Goal: Find contact information: Find contact information

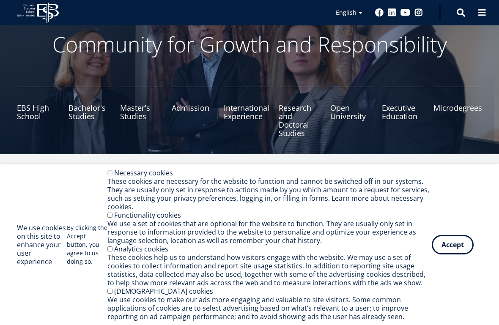
scroll to position [52, 0]
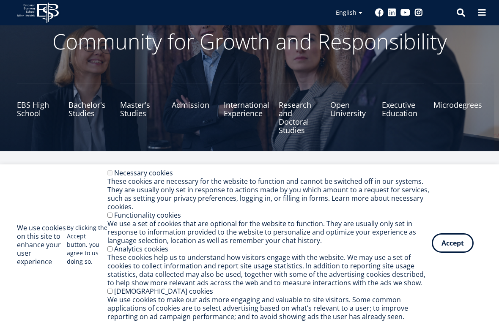
click at [461, 247] on button "Accept" at bounding box center [453, 243] width 42 height 19
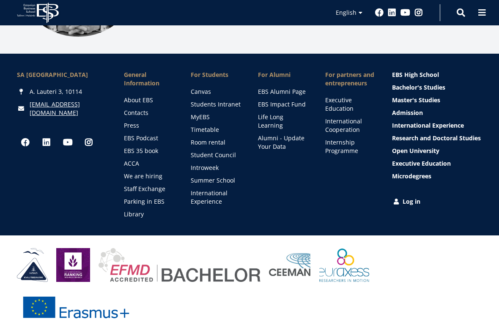
scroll to position [1196, 0]
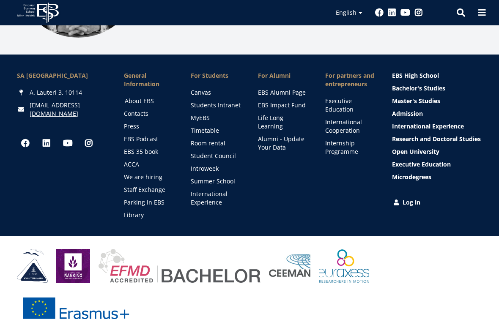
click at [144, 97] on link "About EBS" at bounding box center [150, 101] width 50 height 8
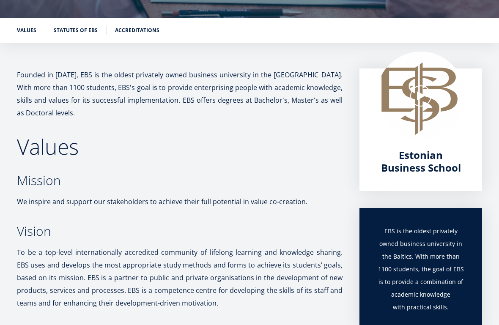
scroll to position [72, 0]
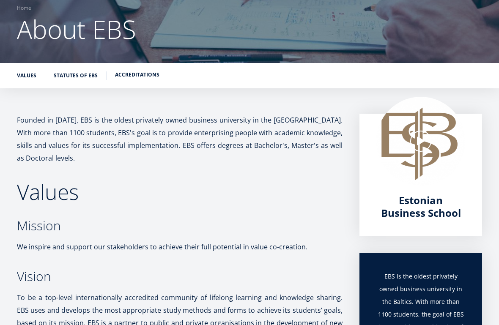
click at [137, 75] on link "Accreditations" at bounding box center [137, 75] width 44 height 8
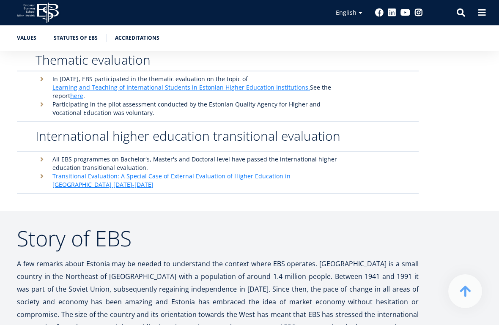
scroll to position [2225, 0]
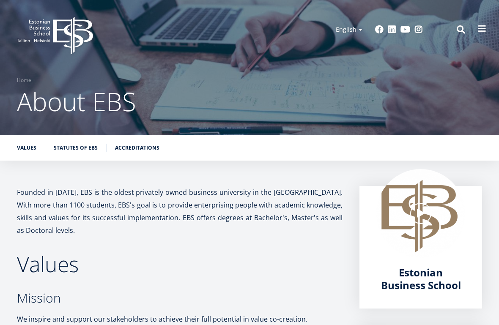
click at [484, 28] on span at bounding box center [482, 29] width 8 height 8
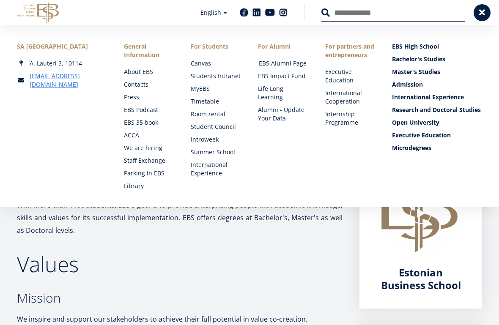
click at [267, 62] on link "EBS Alumni Page" at bounding box center [284, 63] width 50 height 8
click at [138, 86] on link "Contacts" at bounding box center [150, 84] width 50 height 8
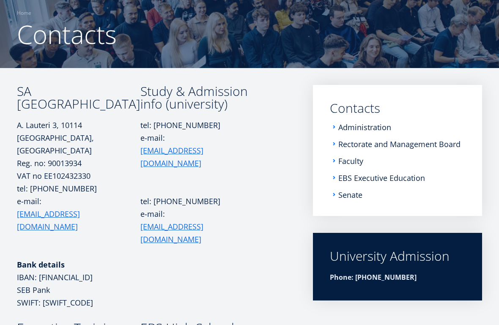
scroll to position [76, 0]
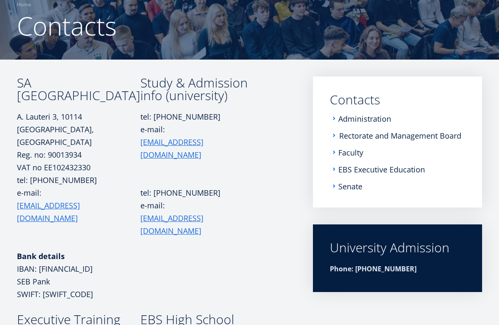
click at [357, 138] on link "Rectorate and Management Board" at bounding box center [400, 136] width 122 height 8
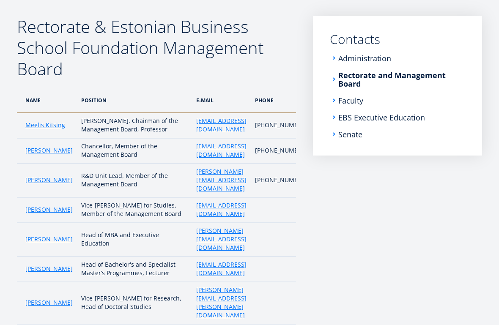
scroll to position [141, 0]
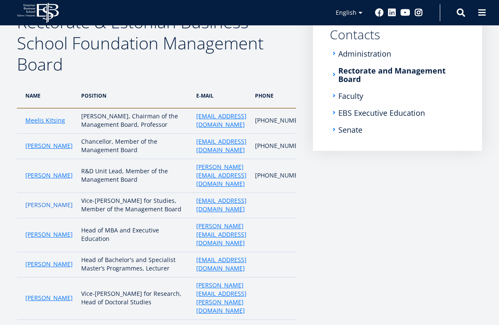
click at [38, 209] on link "[PERSON_NAME]" at bounding box center [48, 205] width 47 height 8
click at [36, 125] on link "Meelis Kitsing" at bounding box center [45, 120] width 40 height 8
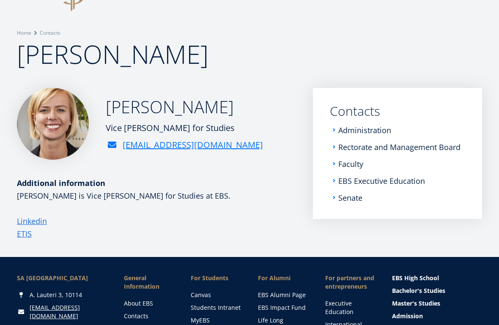
scroll to position [57, 0]
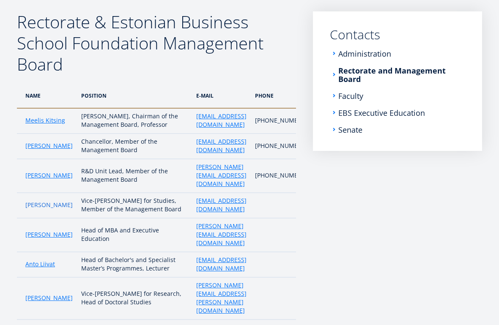
click at [43, 209] on link "Maarja Murumägi" at bounding box center [48, 205] width 47 height 8
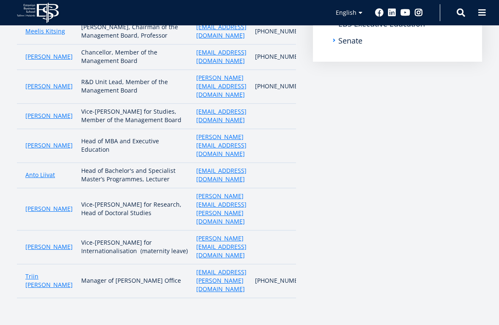
scroll to position [233, 0]
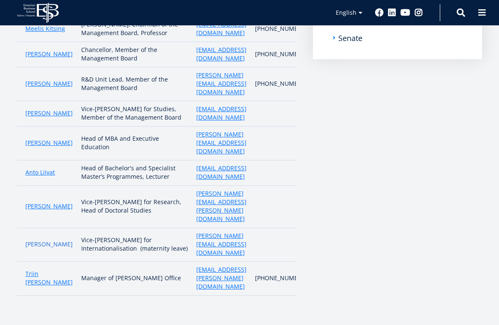
click at [42, 240] on link "Regina Erlenheim" at bounding box center [48, 244] width 47 height 8
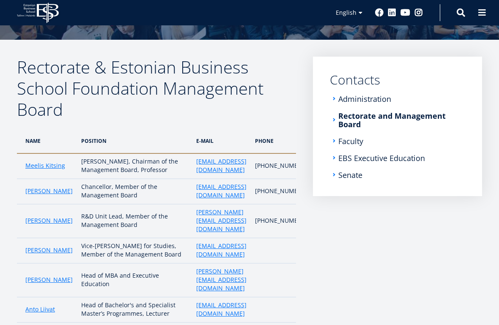
scroll to position [86, 0]
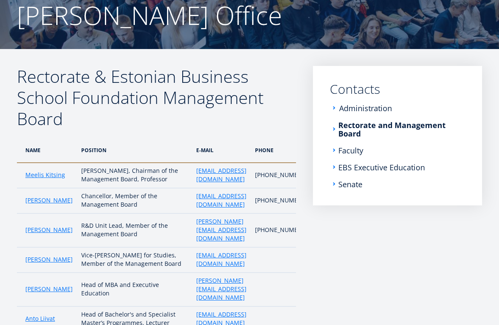
click at [345, 107] on link "Administration" at bounding box center [365, 108] width 53 height 8
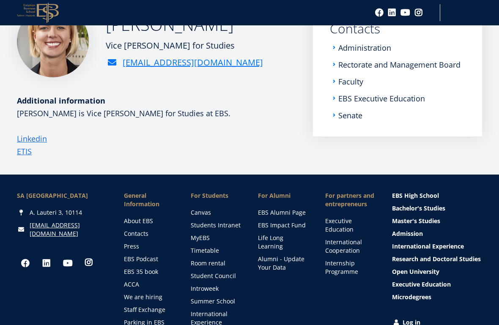
scroll to position [44, 0]
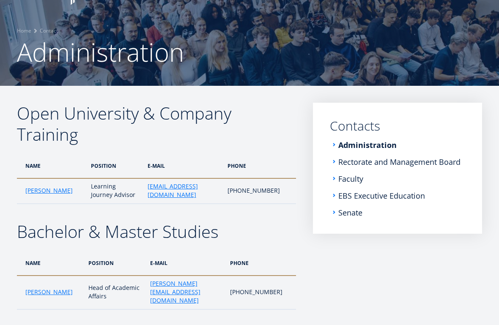
scroll to position [78, 0]
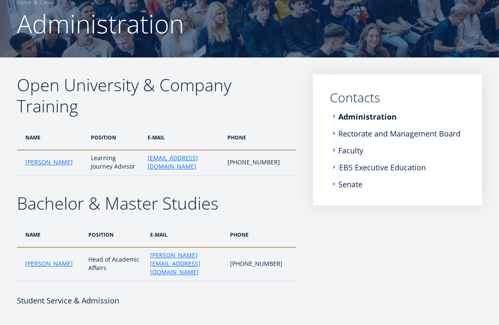
click at [378, 169] on link "EBS Executive Education" at bounding box center [382, 167] width 87 height 8
